Goal: Communication & Community: Share content

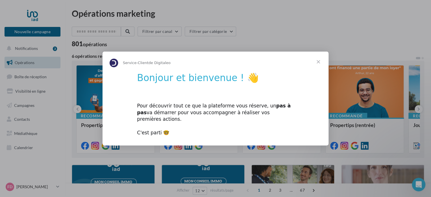
click at [318, 65] on span "Fermer" at bounding box center [318, 61] width 20 height 20
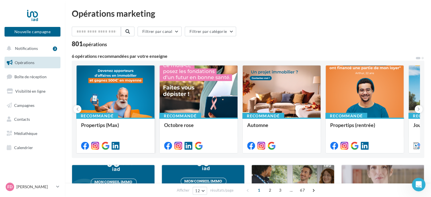
click at [136, 98] on div at bounding box center [116, 91] width 78 height 53
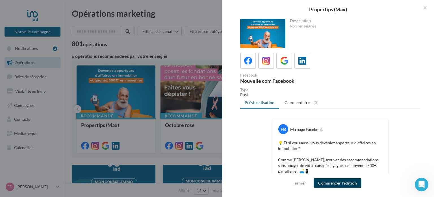
click at [335, 183] on button "Commencer l'édition" at bounding box center [338, 183] width 48 height 10
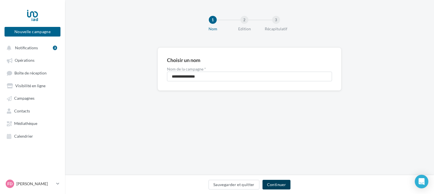
click at [277, 186] on button "Continuer" at bounding box center [277, 185] width 28 height 10
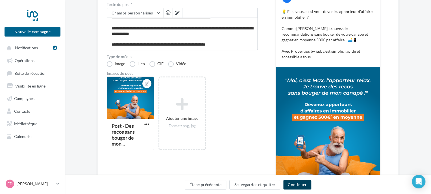
scroll to position [5, 0]
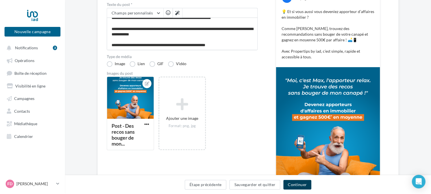
click at [298, 183] on button "Continuer" at bounding box center [298, 185] width 28 height 10
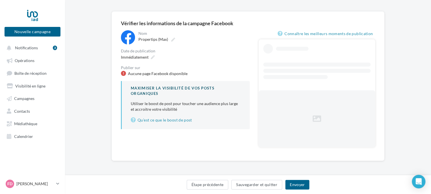
scroll to position [14, 0]
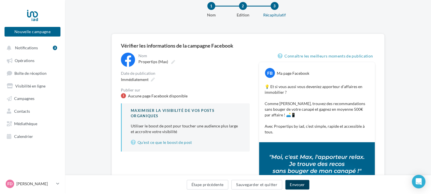
click at [294, 182] on button "Envoyer" at bounding box center [298, 185] width 24 height 10
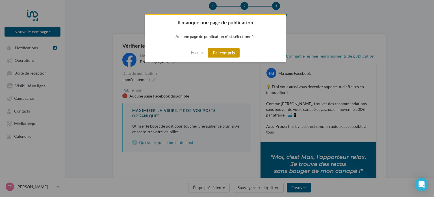
click at [228, 52] on button "J'ai compris" at bounding box center [224, 53] width 32 height 10
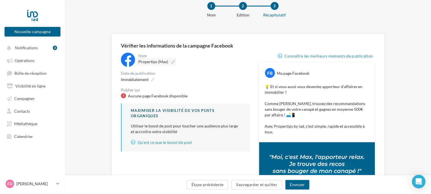
click at [147, 61] on span "Propertips (Max)" at bounding box center [154, 61] width 30 height 5
click at [147, 61] on input "**********" at bounding box center [164, 63] width 50 height 10
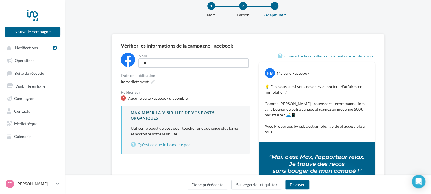
type input "*"
type input "********"
click at [296, 184] on button "Envoyer" at bounding box center [298, 185] width 24 height 10
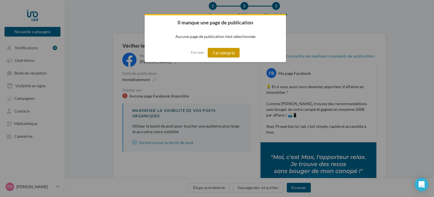
click at [235, 53] on button "J'ai compris" at bounding box center [224, 53] width 32 height 10
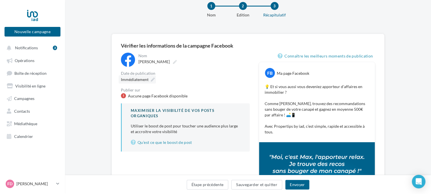
click at [147, 79] on span "Immédiatement" at bounding box center [135, 79] width 28 height 5
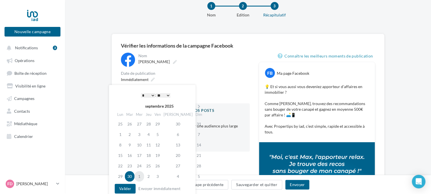
click at [140, 175] on td "1" at bounding box center [140, 176] width 10 height 10
click at [131, 188] on button "Valider" at bounding box center [125, 189] width 21 height 10
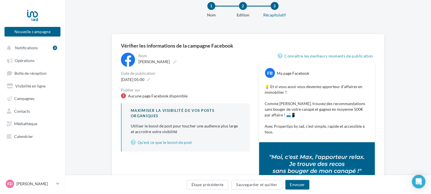
click at [179, 95] on div "Aucune page Facebook disponible" at bounding box center [158, 96] width 60 height 6
click at [292, 184] on button "Envoyer" at bounding box center [298, 185] width 24 height 10
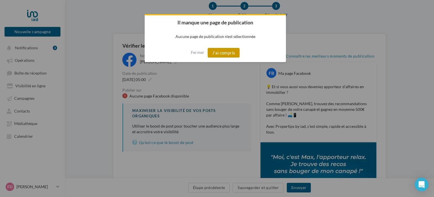
click at [229, 53] on button "J'ai compris" at bounding box center [224, 53] width 32 height 10
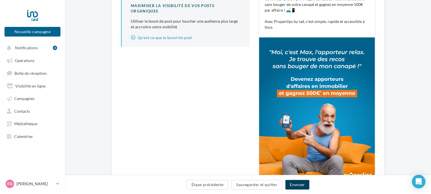
scroll to position [152, 0]
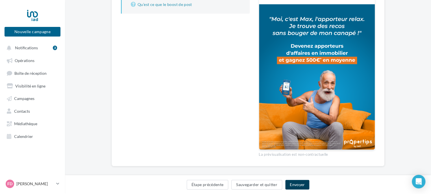
click at [299, 185] on button "Envoyer" at bounding box center [298, 185] width 24 height 10
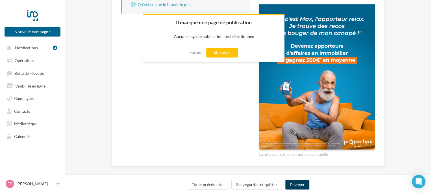
scroll to position [148, 0]
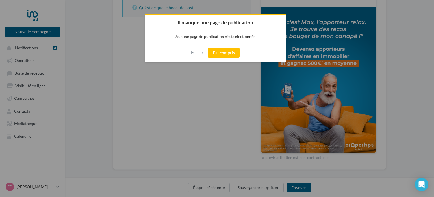
click at [248, 103] on div at bounding box center [217, 98] width 434 height 197
click at [233, 54] on button "J'ai compris" at bounding box center [224, 53] width 32 height 10
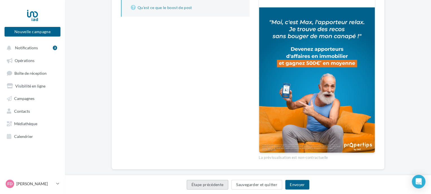
click at [209, 184] on button "Étape précédente" at bounding box center [208, 185] width 42 height 10
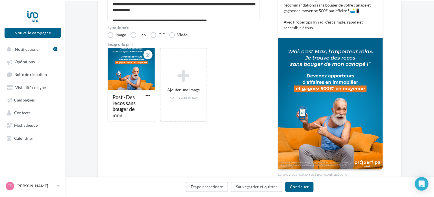
scroll to position [115, 0]
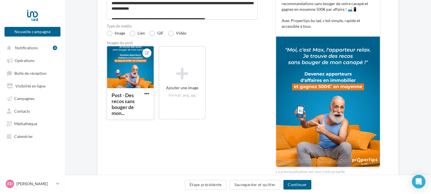
click at [130, 78] on div at bounding box center [130, 67] width 47 height 42
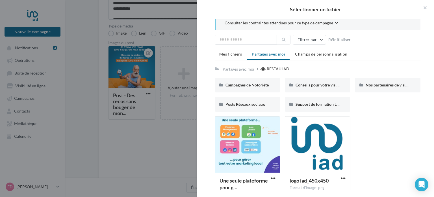
scroll to position [0, 0]
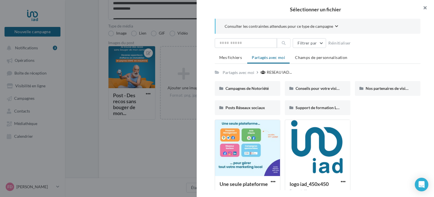
click at [424, 7] on button "button" at bounding box center [423, 8] width 23 height 17
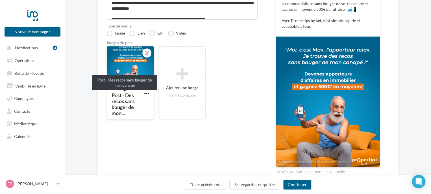
click at [135, 99] on div "Post - Des recos sans bouger de mon..." at bounding box center [123, 104] width 23 height 24
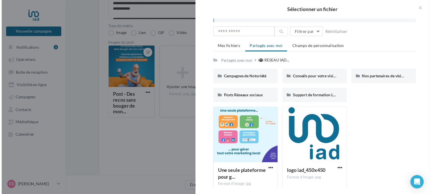
scroll to position [17, 0]
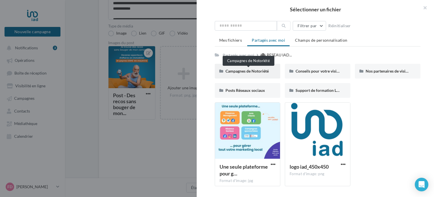
click at [259, 70] on span "Campagnes de Notoriété" at bounding box center [247, 70] width 43 height 5
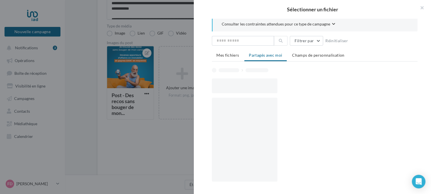
scroll to position [0, 0]
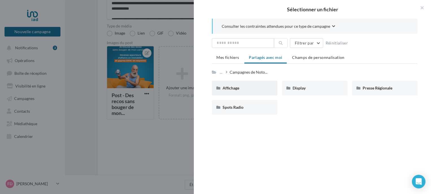
click at [258, 89] on div "Affichage" at bounding box center [245, 88] width 44 height 6
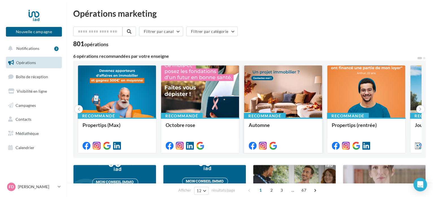
scroll to position [28, 0]
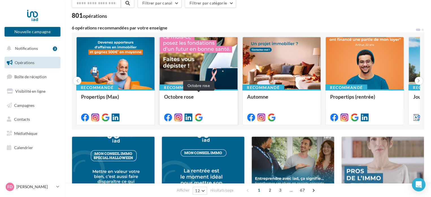
click at [188, 97] on div "Octobre rose" at bounding box center [198, 99] width 69 height 11
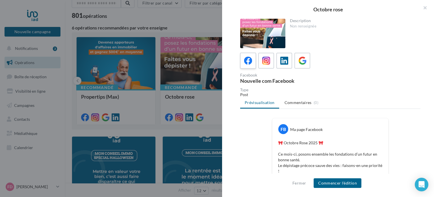
click at [243, 60] on div at bounding box center [248, 60] width 10 height 10
click at [266, 59] on icon at bounding box center [266, 61] width 8 height 8
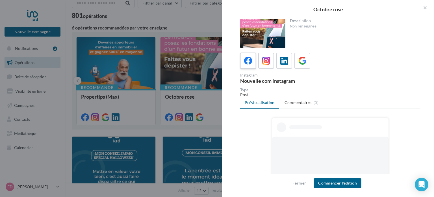
click at [247, 61] on icon at bounding box center [248, 61] width 8 height 8
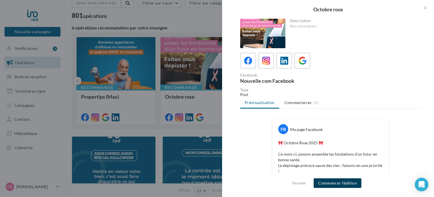
click at [335, 183] on button "Commencer l'édition" at bounding box center [338, 183] width 48 height 10
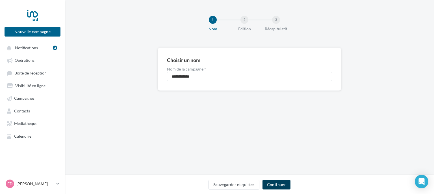
click at [276, 184] on button "Continuer" at bounding box center [277, 185] width 28 height 10
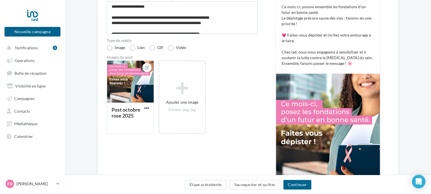
scroll to position [113, 0]
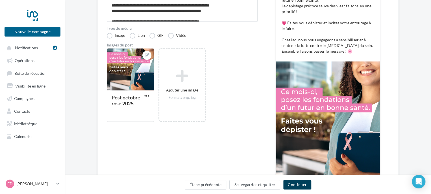
click at [293, 184] on button "Continuer" at bounding box center [298, 185] width 28 height 10
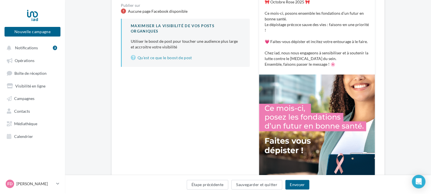
scroll to position [99, 0]
click at [299, 183] on button "Envoyer" at bounding box center [298, 185] width 24 height 10
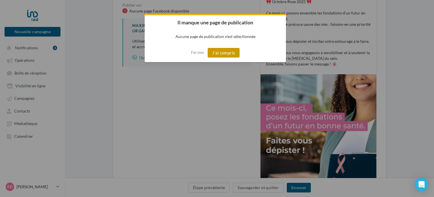
click at [225, 55] on button "J'ai compris" at bounding box center [224, 53] width 32 height 10
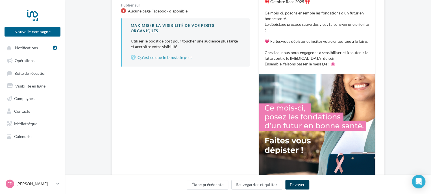
scroll to position [42, 0]
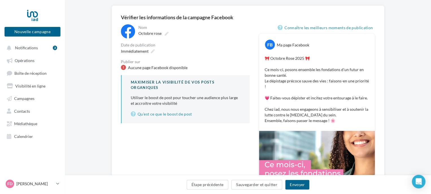
click at [157, 51] on div "Immédiatement" at bounding box center [185, 51] width 129 height 8
click at [142, 50] on span "Immédiatement" at bounding box center [135, 51] width 28 height 5
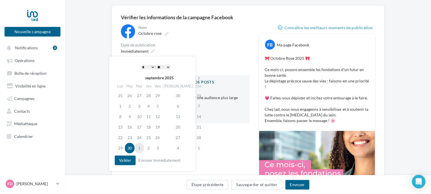
click at [140, 147] on td "1" at bounding box center [140, 148] width 10 height 10
click at [133, 161] on button "Valider" at bounding box center [125, 160] width 21 height 10
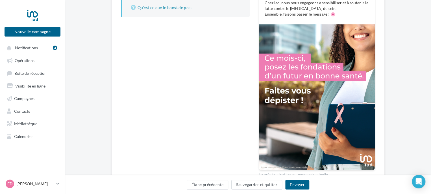
scroll to position [174, 0]
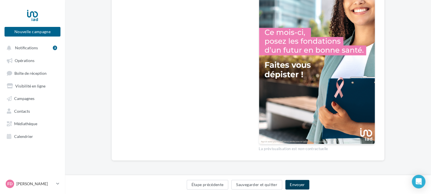
click at [296, 185] on button "Envoyer" at bounding box center [298, 185] width 24 height 10
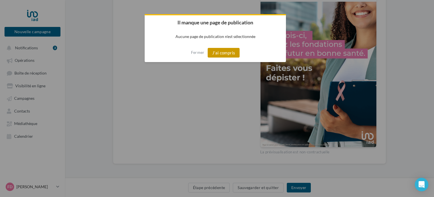
click at [225, 53] on button "J'ai compris" at bounding box center [224, 53] width 32 height 10
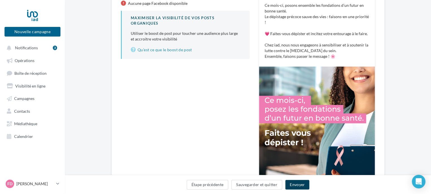
scroll to position [30, 0]
